Goal: Navigation & Orientation: Find specific page/section

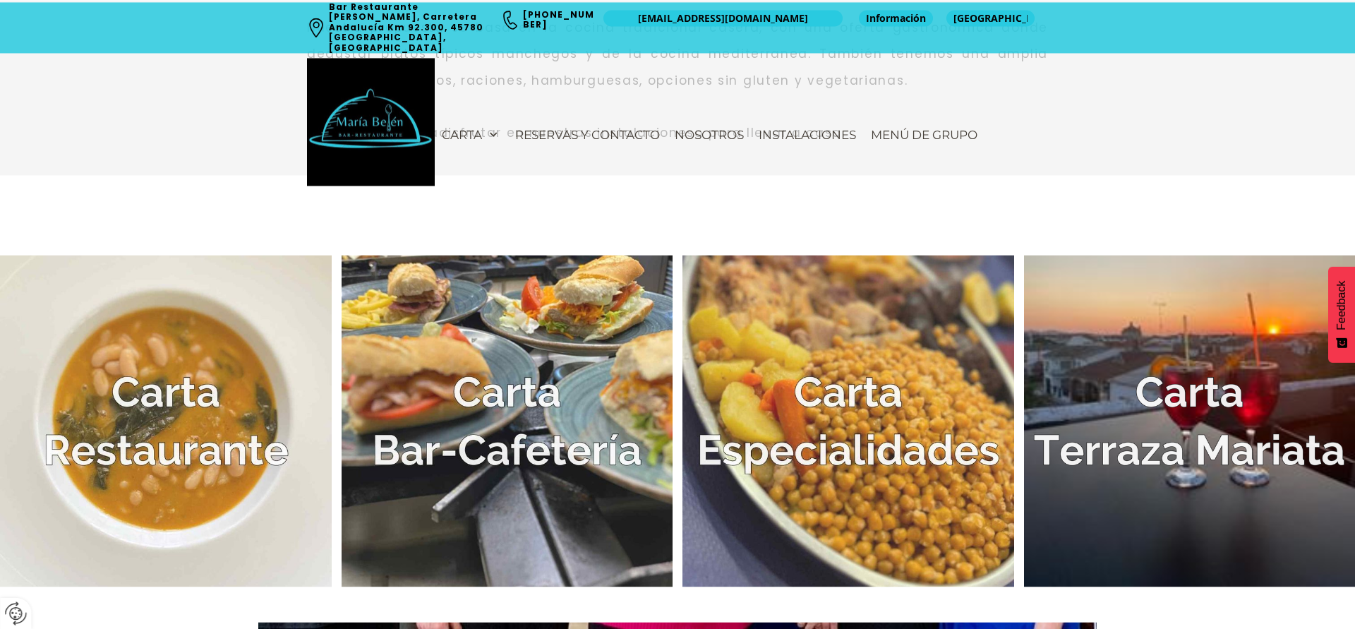
scroll to position [720, 0]
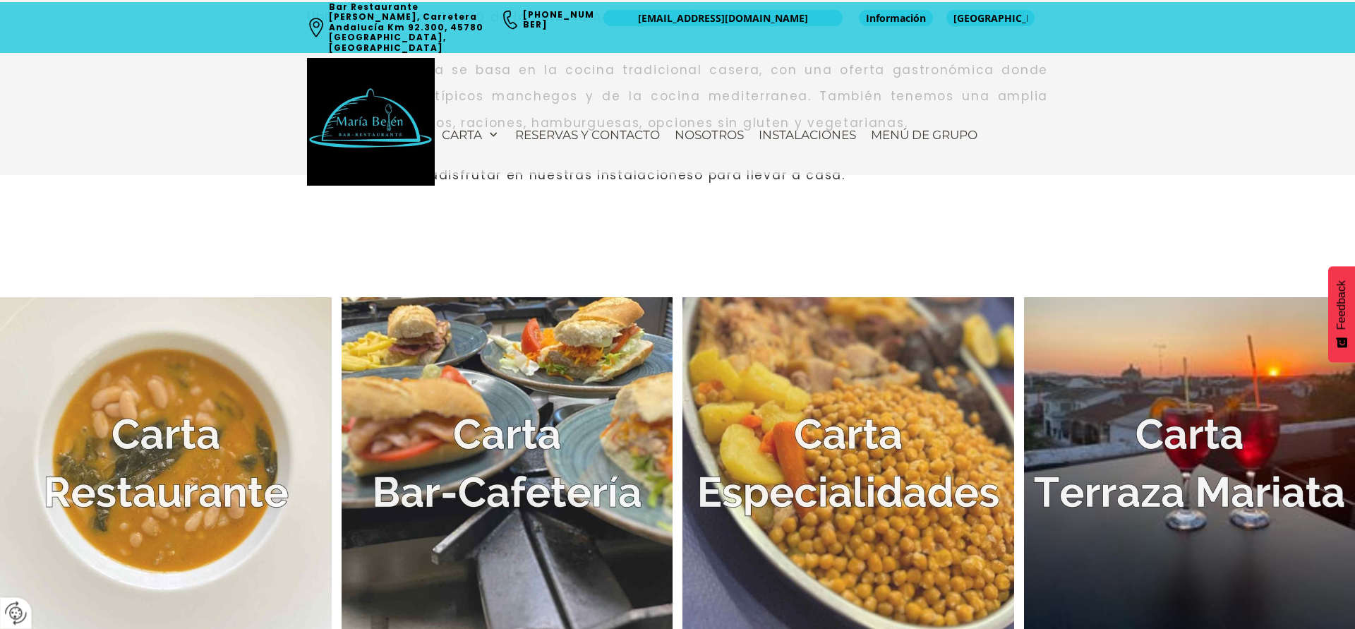
click at [535, 452] on img at bounding box center [508, 463] width 332 height 332
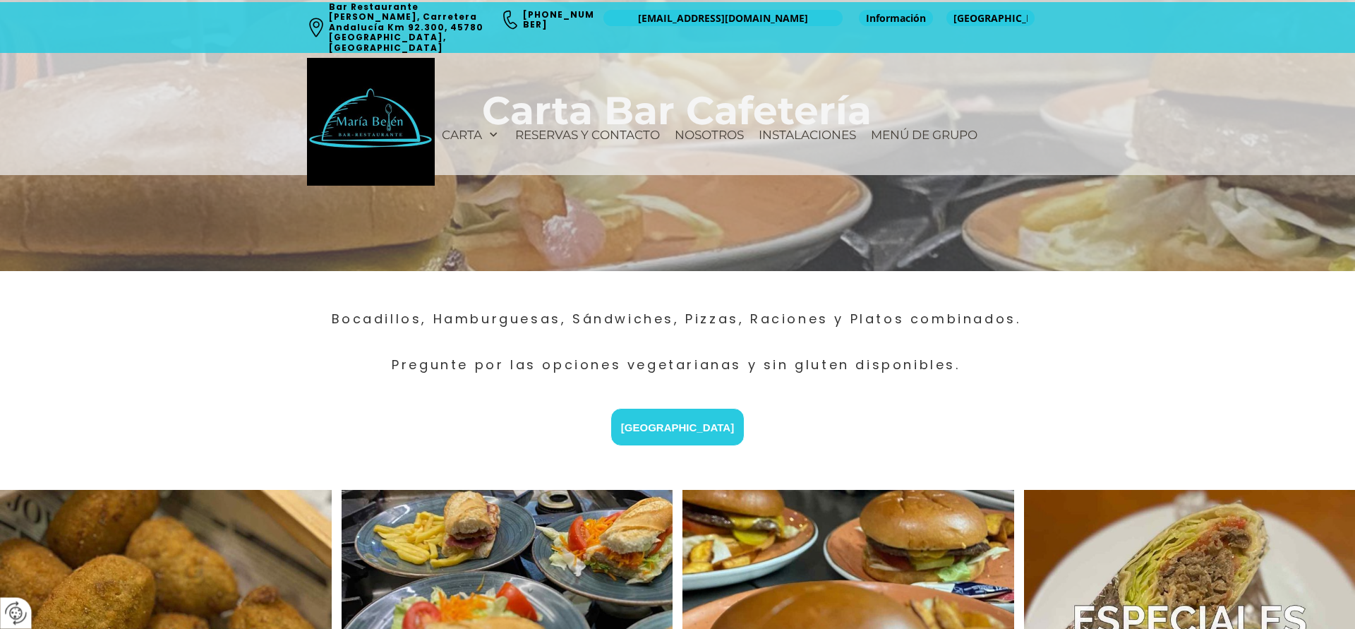
scroll to position [360, 0]
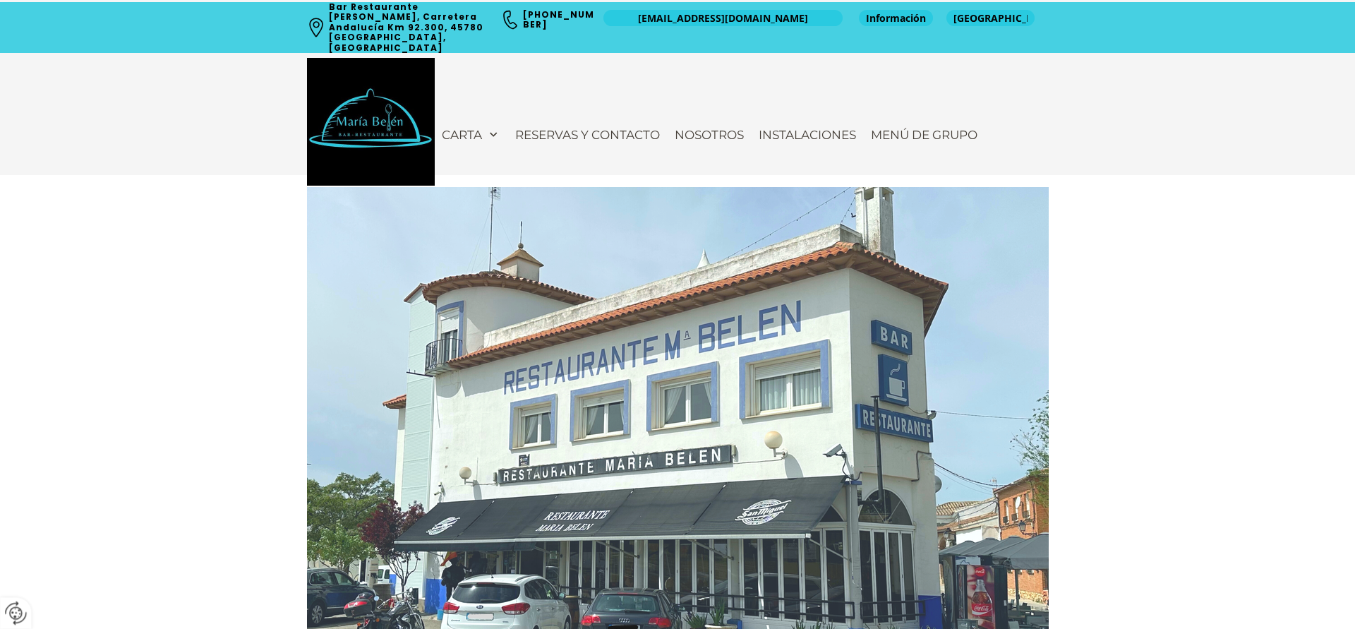
scroll to position [720, 0]
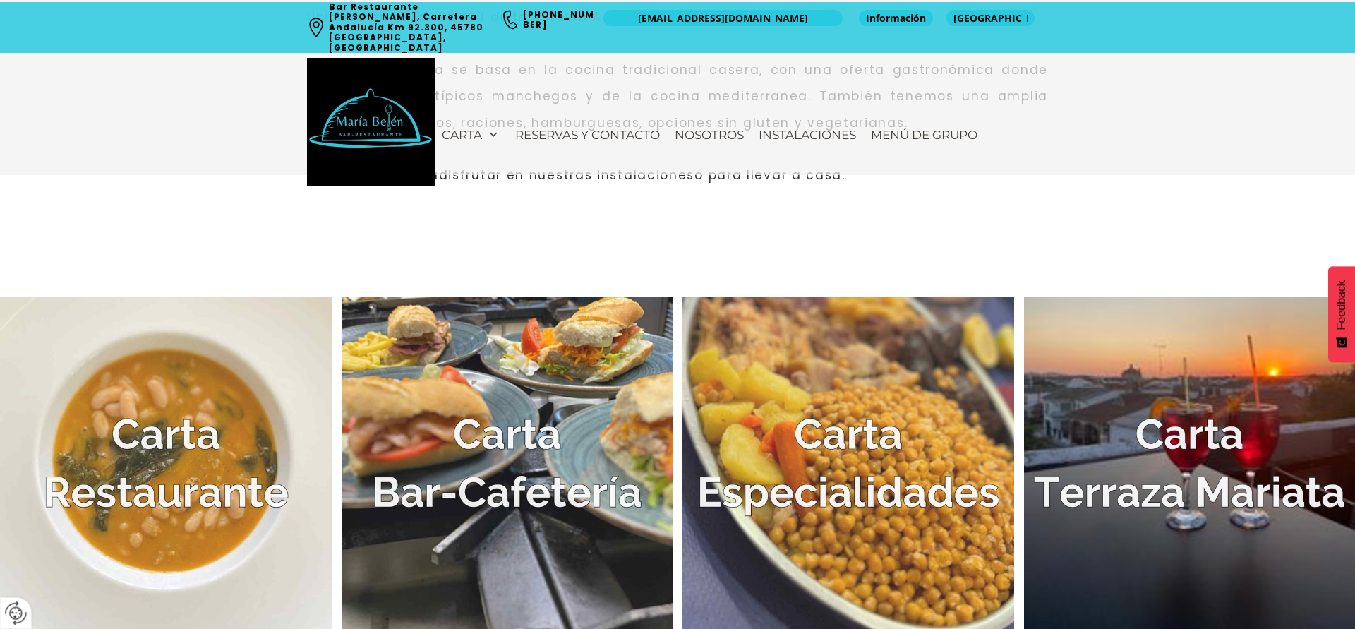
click at [162, 460] on img at bounding box center [166, 463] width 332 height 332
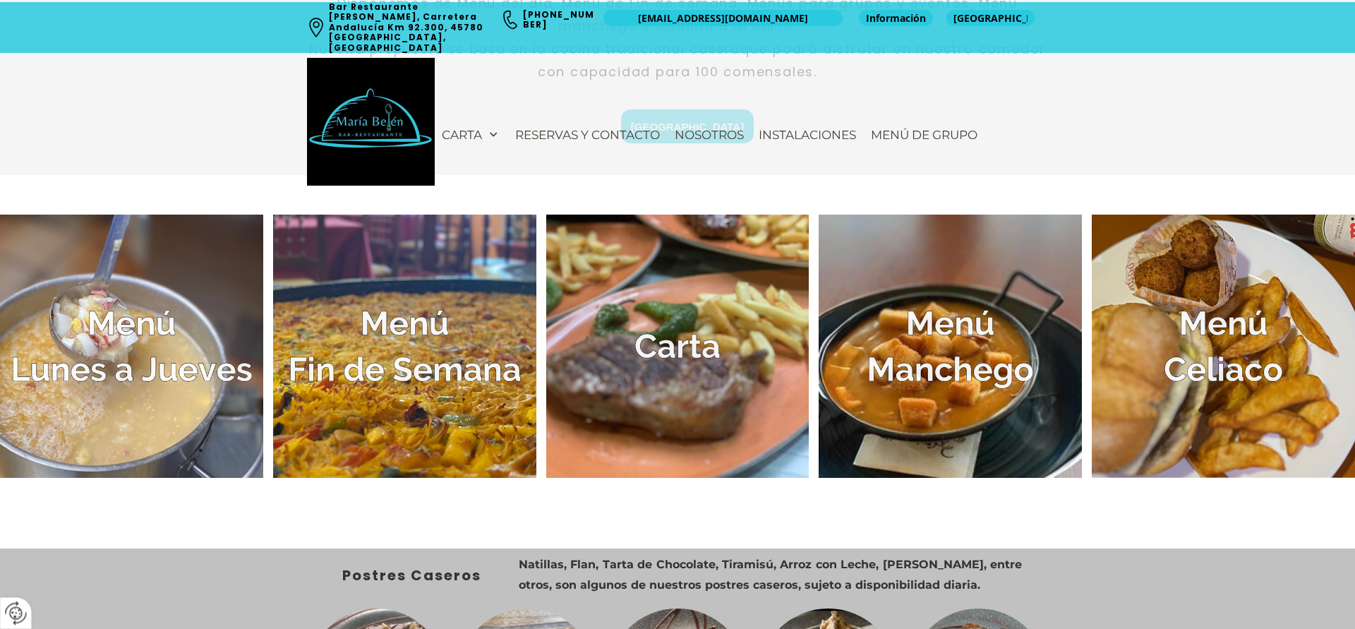
scroll to position [576, 0]
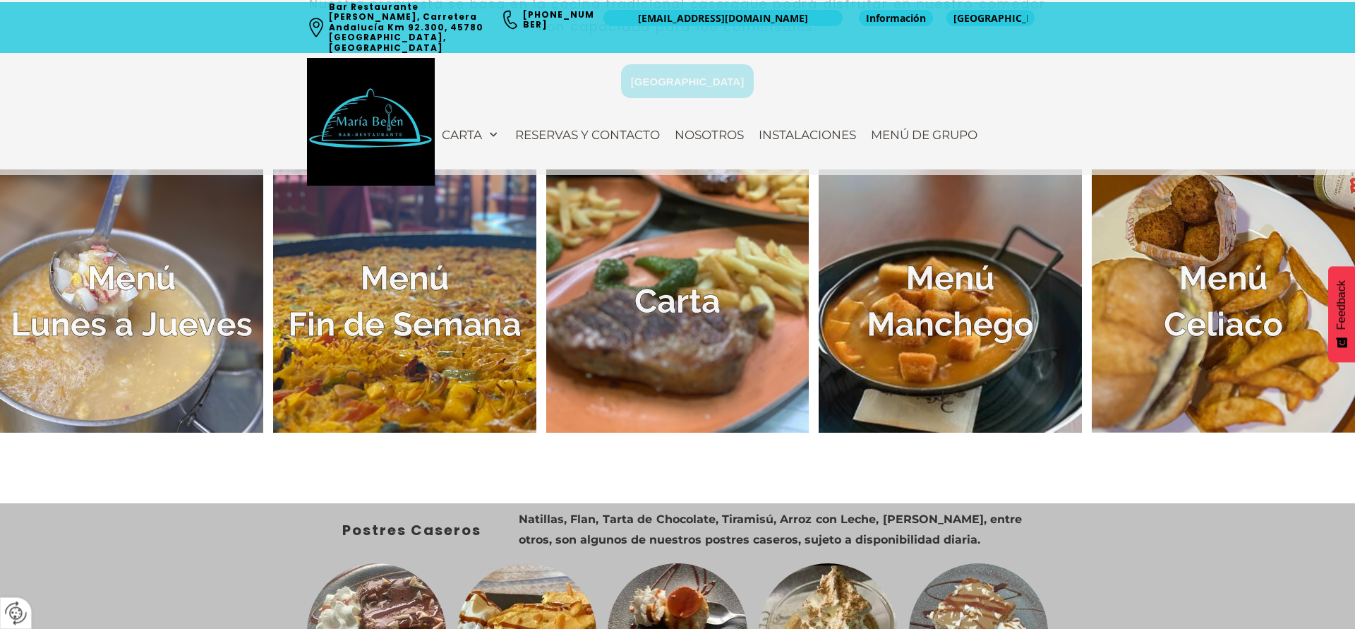
click at [433, 318] on img at bounding box center [404, 300] width 263 height 263
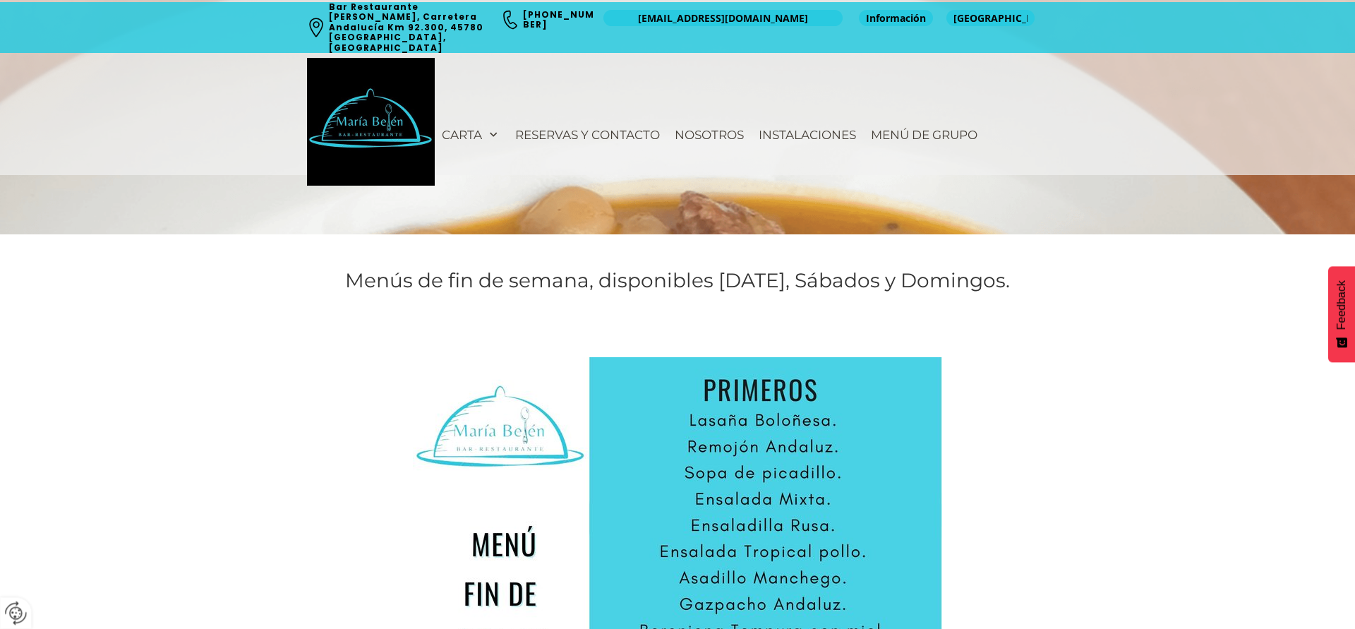
scroll to position [360, 0]
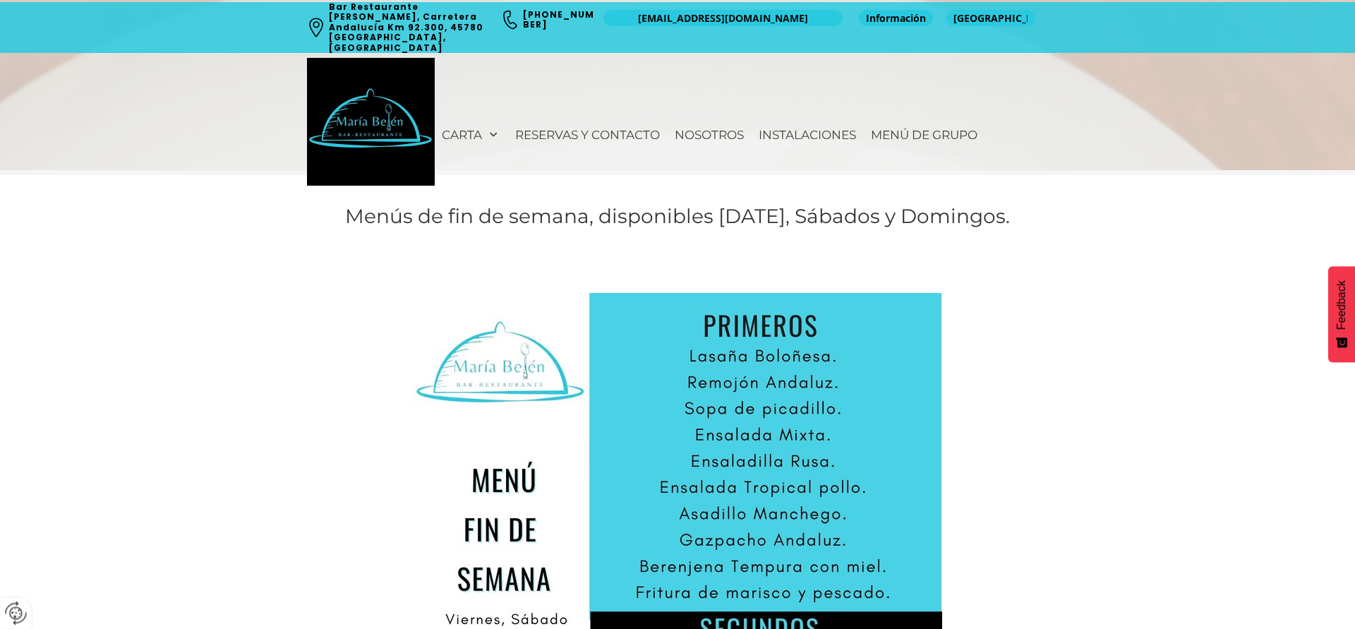
click at [460, 300] on img at bounding box center [677, 635] width 529 height 685
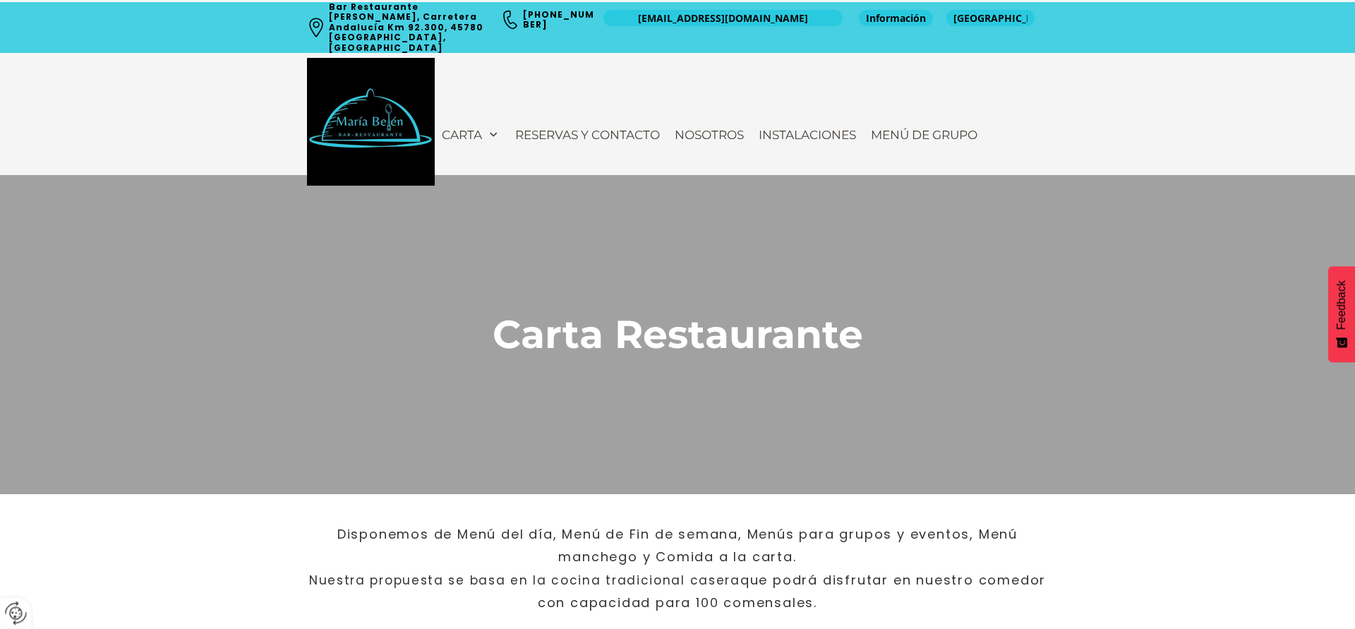
scroll to position [576, 0]
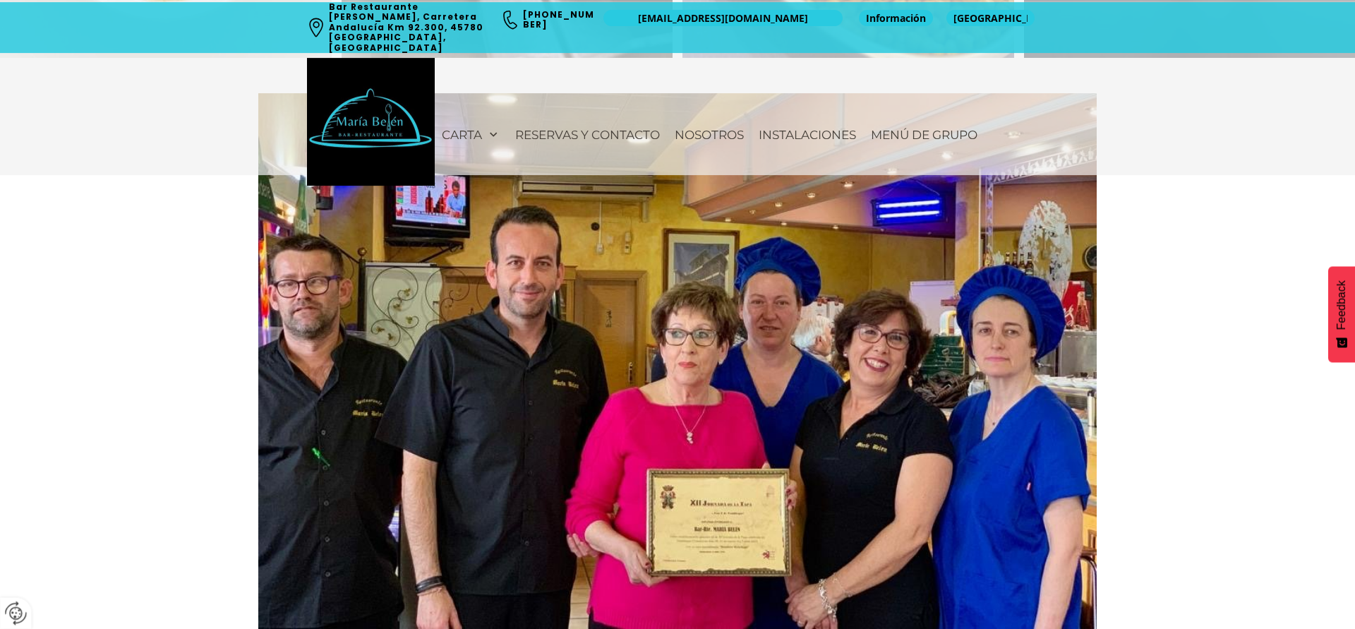
scroll to position [1296, 0]
